Goal: Information Seeking & Learning: Find specific fact

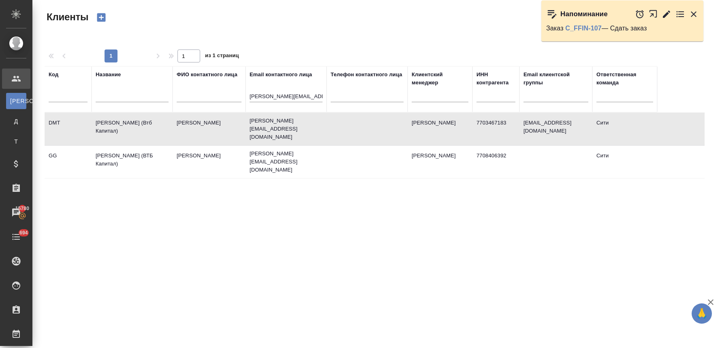
select select "RU"
click at [289, 98] on input "Olga.Akmeeva@dholding.ru" at bounding box center [286, 97] width 73 height 10
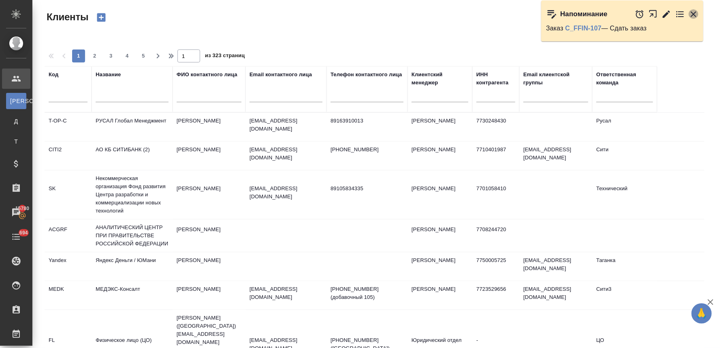
click at [695, 13] on icon "button" at bounding box center [694, 14] width 6 height 6
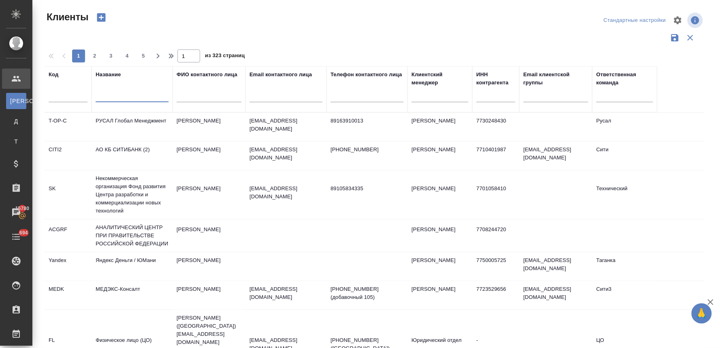
click at [143, 96] on input "text" at bounding box center [132, 97] width 73 height 10
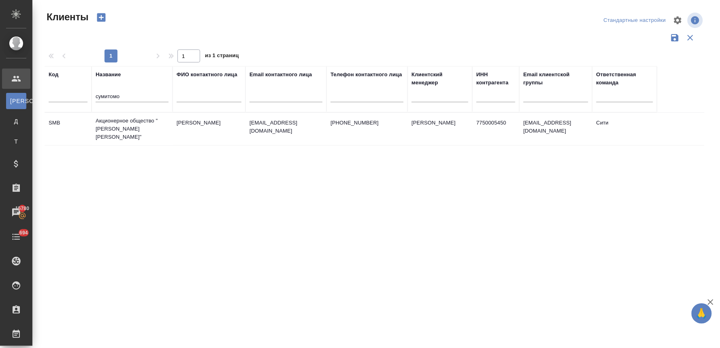
click at [143, 131] on td "Акционерное общество " [PERSON_NAME] [PERSON_NAME]"" at bounding box center [132, 129] width 81 height 32
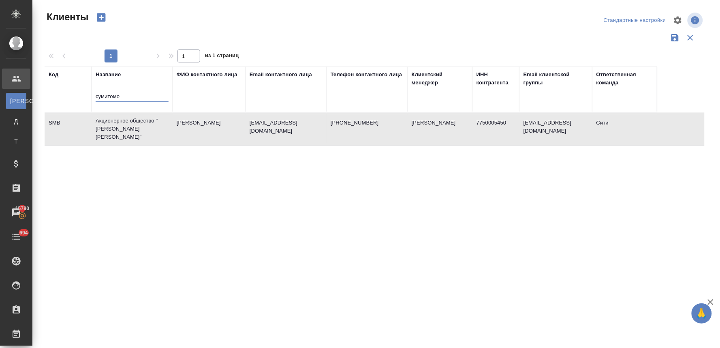
drag, startPoint x: 134, startPoint y: 94, endPoint x: 60, endPoint y: 83, distance: 75.0
click at [86, 90] on tr "Код Название сумитомо ФИО контактного лица Email контактного лица Телефон конта…" at bounding box center [351, 89] width 613 height 46
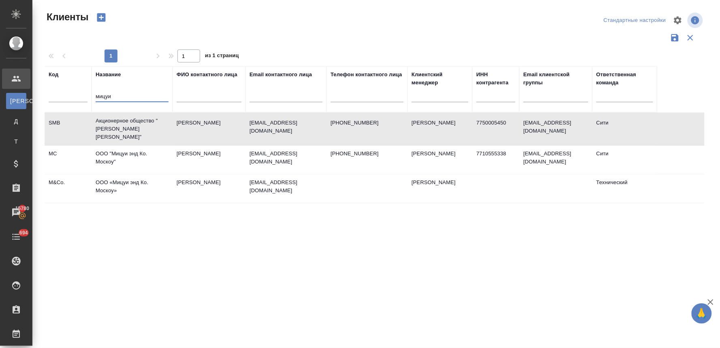
type input "мицуи"
click at [116, 147] on td "ООО "Мицуи энд Ко. Москоу"" at bounding box center [132, 160] width 81 height 28
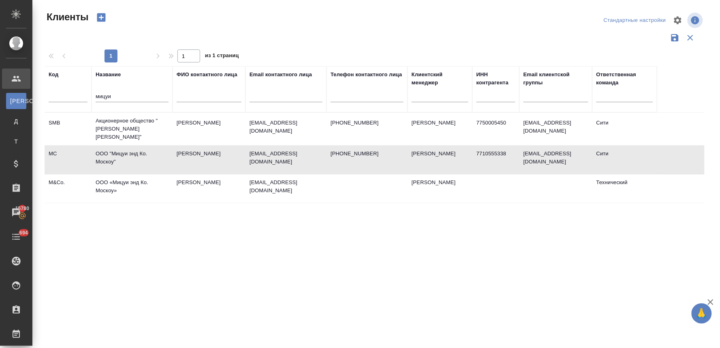
click at [116, 147] on td "ООО "Мицуи энд Ко. Москоу"" at bounding box center [132, 160] width 81 height 28
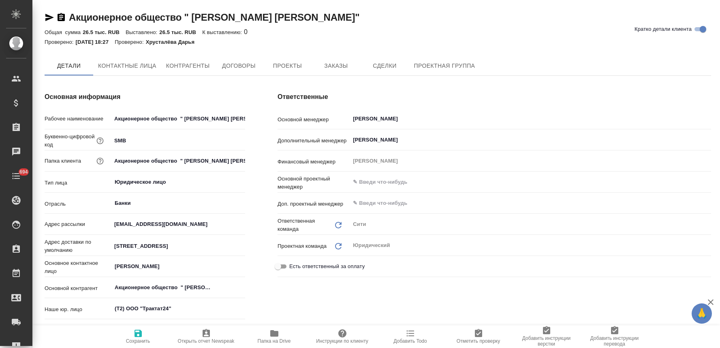
type textarea "x"
click at [340, 68] on span "Заказы" at bounding box center [336, 66] width 39 height 10
type textarea "x"
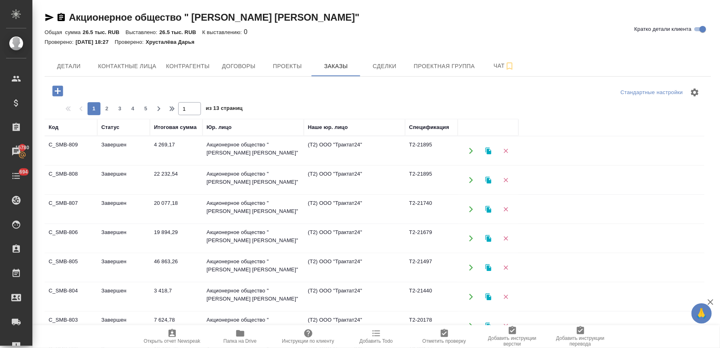
click at [172, 176] on td "22 232,54" at bounding box center [176, 180] width 53 height 28
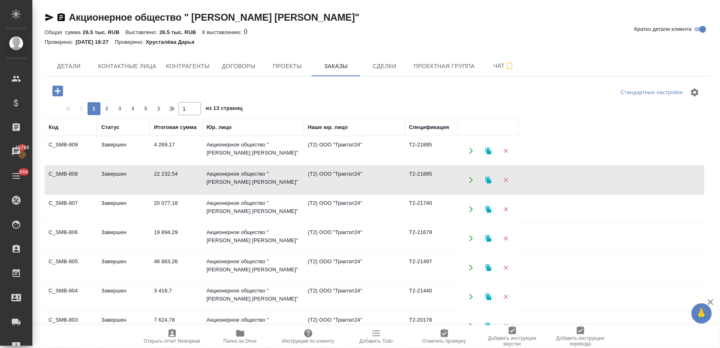
click at [172, 176] on td "22 232,54" at bounding box center [176, 180] width 53 height 28
click at [161, 147] on td "4 269,17" at bounding box center [176, 151] width 53 height 28
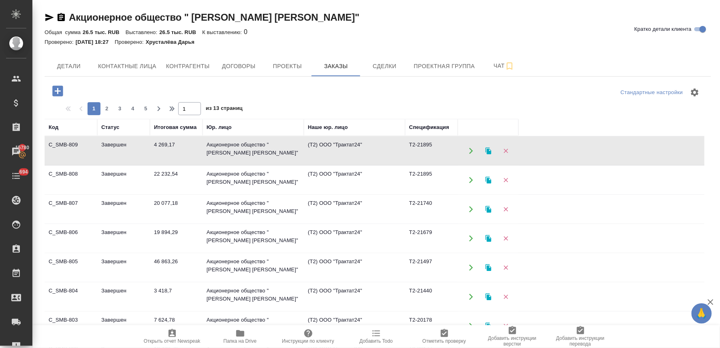
click at [161, 147] on td "4 269,17" at bounding box center [176, 151] width 53 height 28
click at [116, 70] on span "Контактные лица" at bounding box center [127, 66] width 58 height 10
select select "RU"
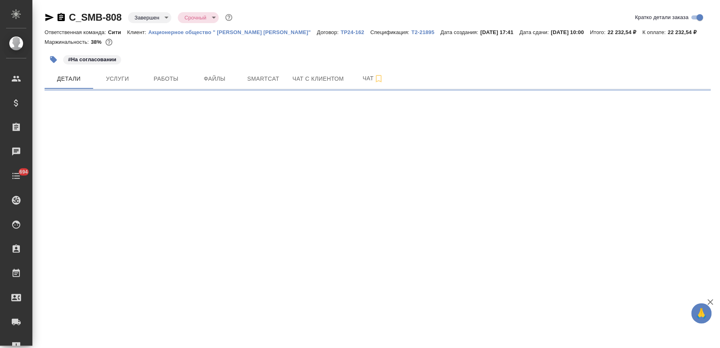
select select "RU"
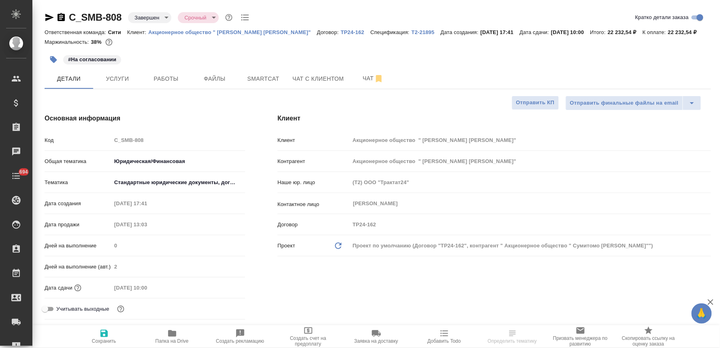
type textarea "x"
type input "Matveeva Anastasia"
type input "[PERSON_NAME]"
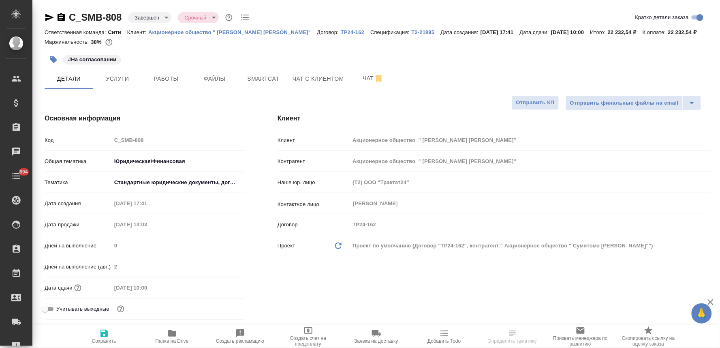
type textarea "x"
select select "RU"
type textarea "x"
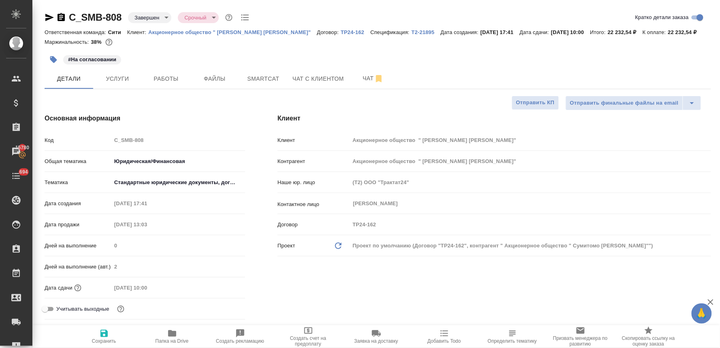
type textarea "x"
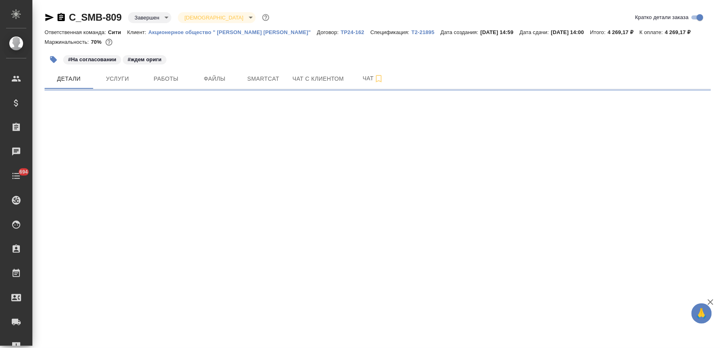
select select "RU"
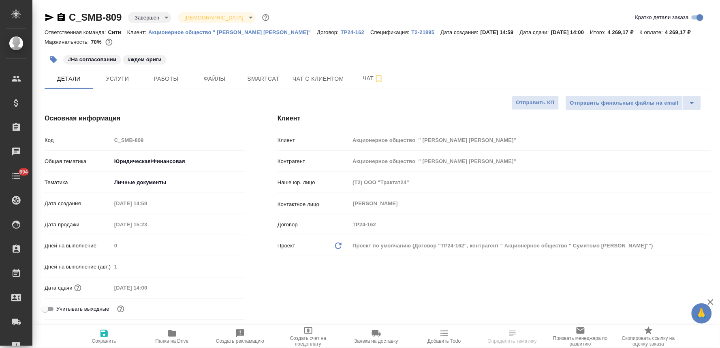
type textarea "x"
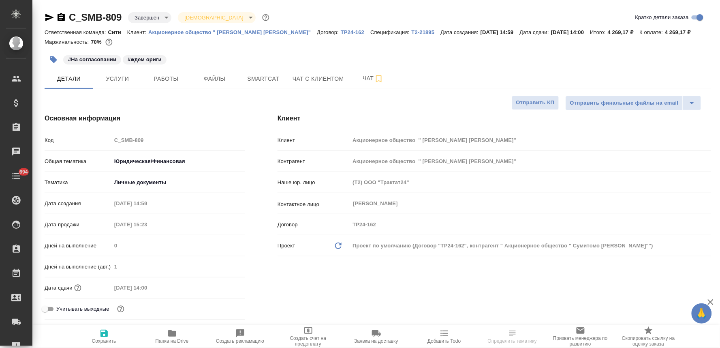
type textarea "x"
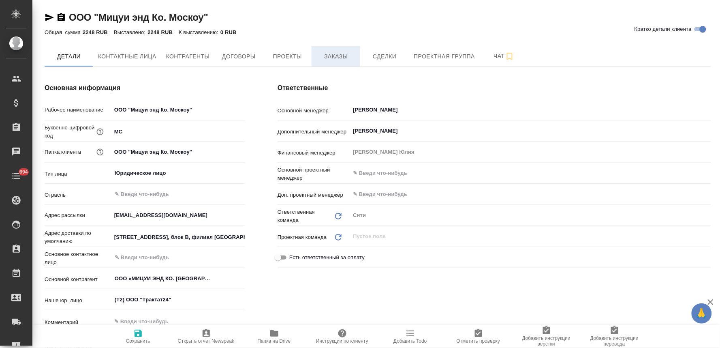
click at [352, 56] on span "Заказы" at bounding box center [336, 56] width 39 height 10
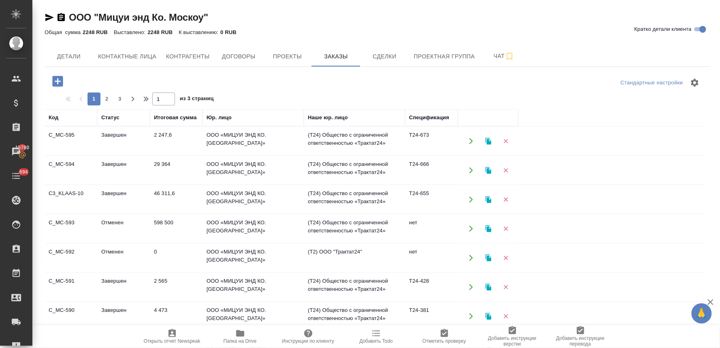
click at [229, 140] on td "ООО «МИЦУИ ЭНД КО. [GEOGRAPHIC_DATA]»" at bounding box center [253, 141] width 101 height 28
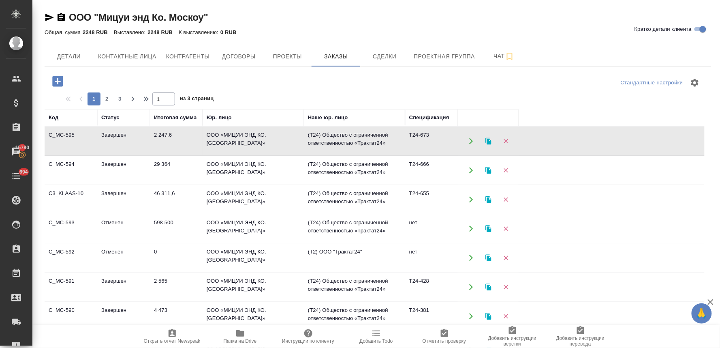
click at [229, 140] on td "ООО «МИЦУИ ЭНД КО. [GEOGRAPHIC_DATA]»" at bounding box center [253, 141] width 101 height 28
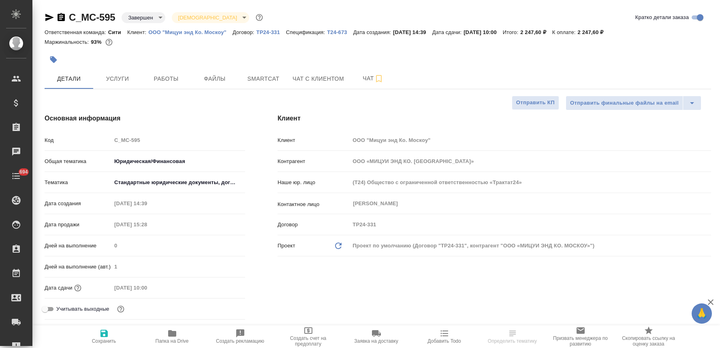
select select "RU"
type textarea "x"
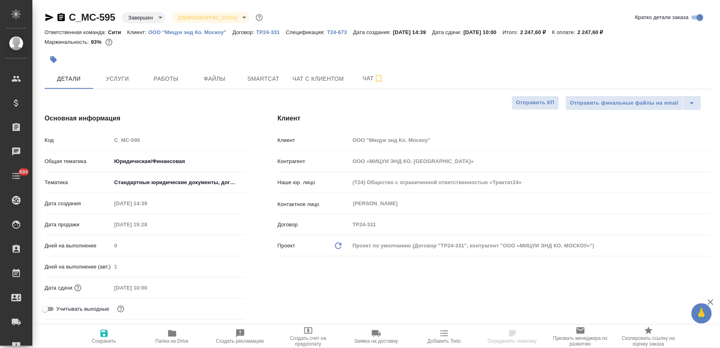
type textarea "x"
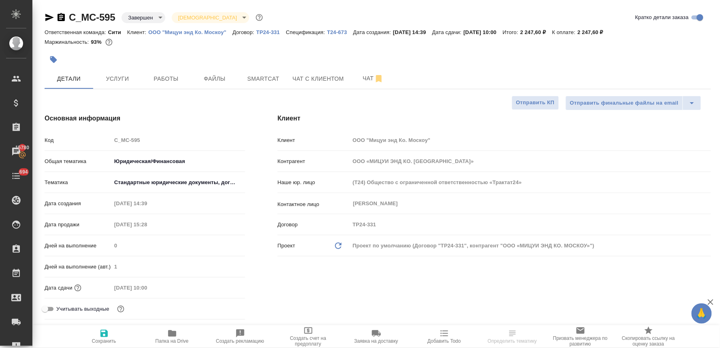
select select "RU"
type textarea "x"
